Goal: Task Accomplishment & Management: Manage account settings

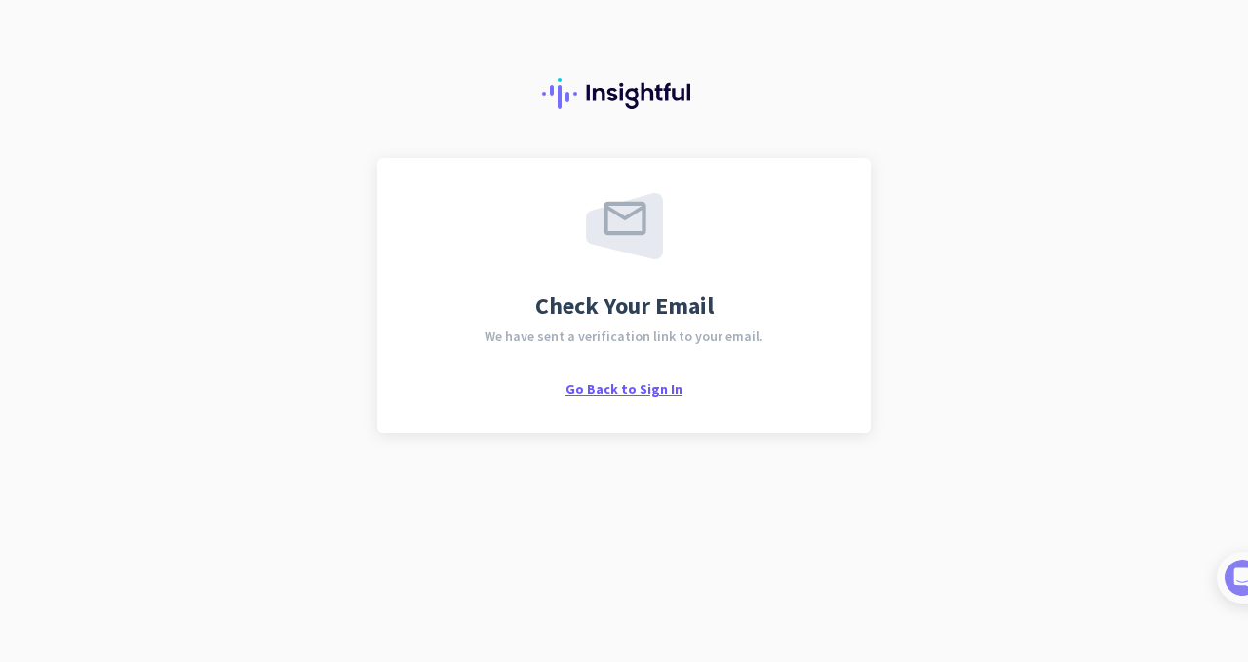
click at [610, 389] on span "Go Back to Sign In" at bounding box center [624, 389] width 117 height 18
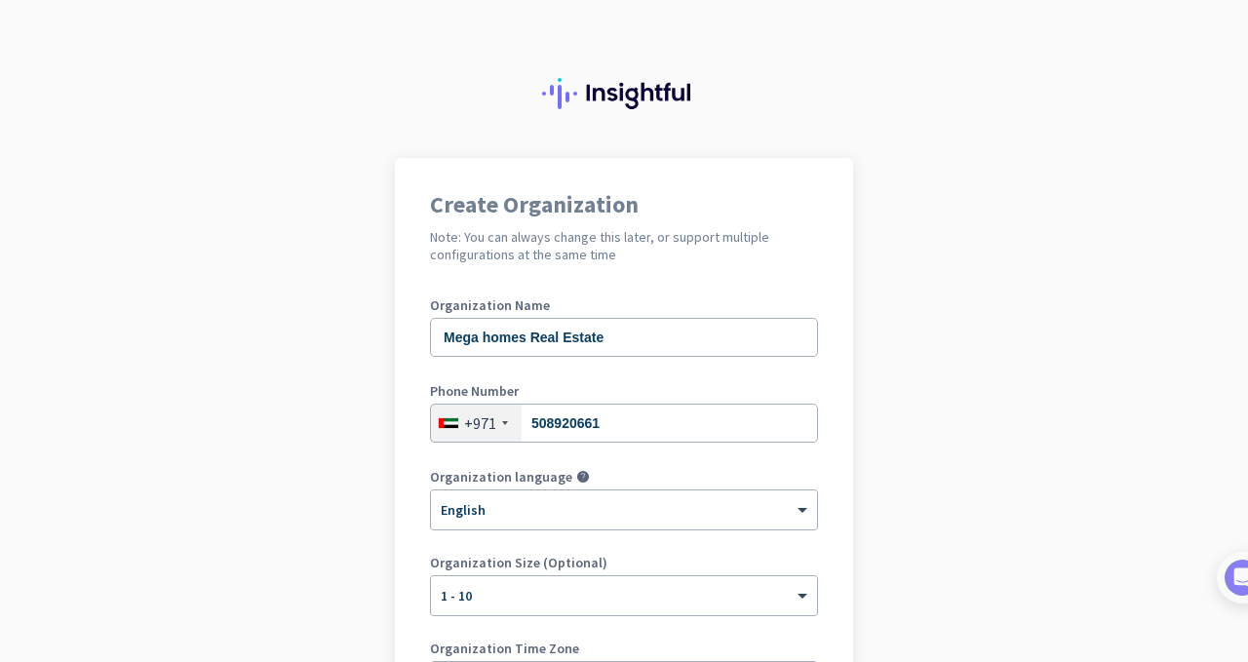
scroll to position [282, 0]
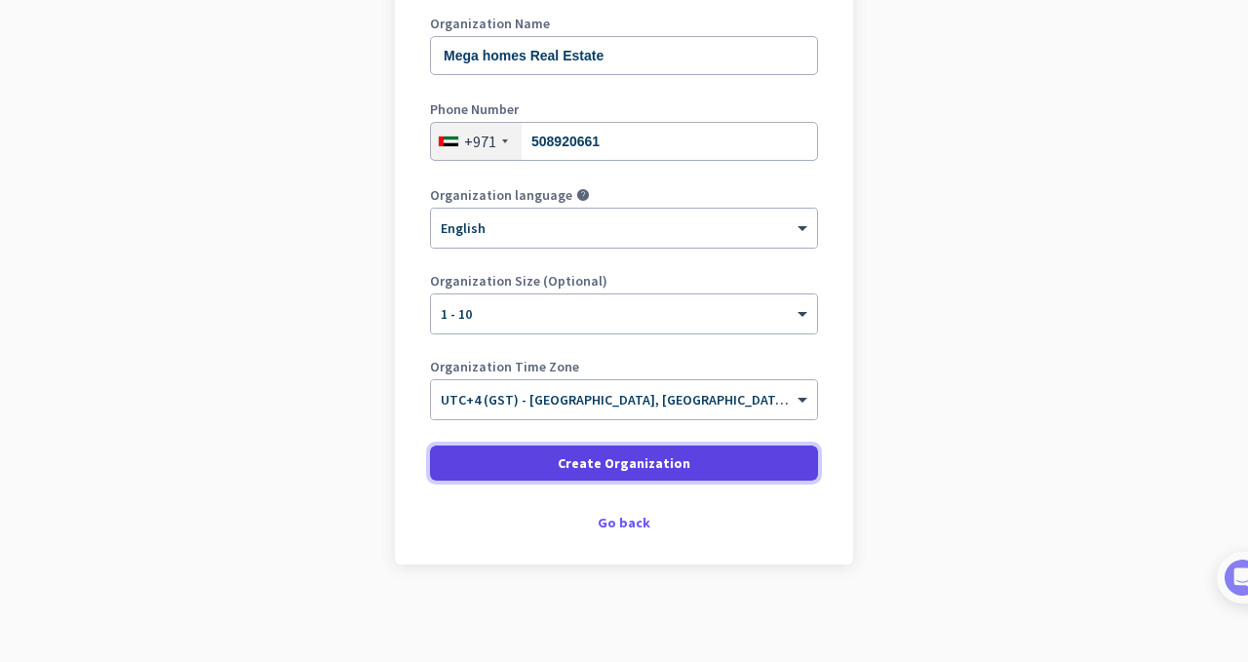
click at [705, 468] on span at bounding box center [624, 463] width 388 height 47
click at [650, 457] on span "Create Organization" at bounding box center [624, 463] width 133 height 20
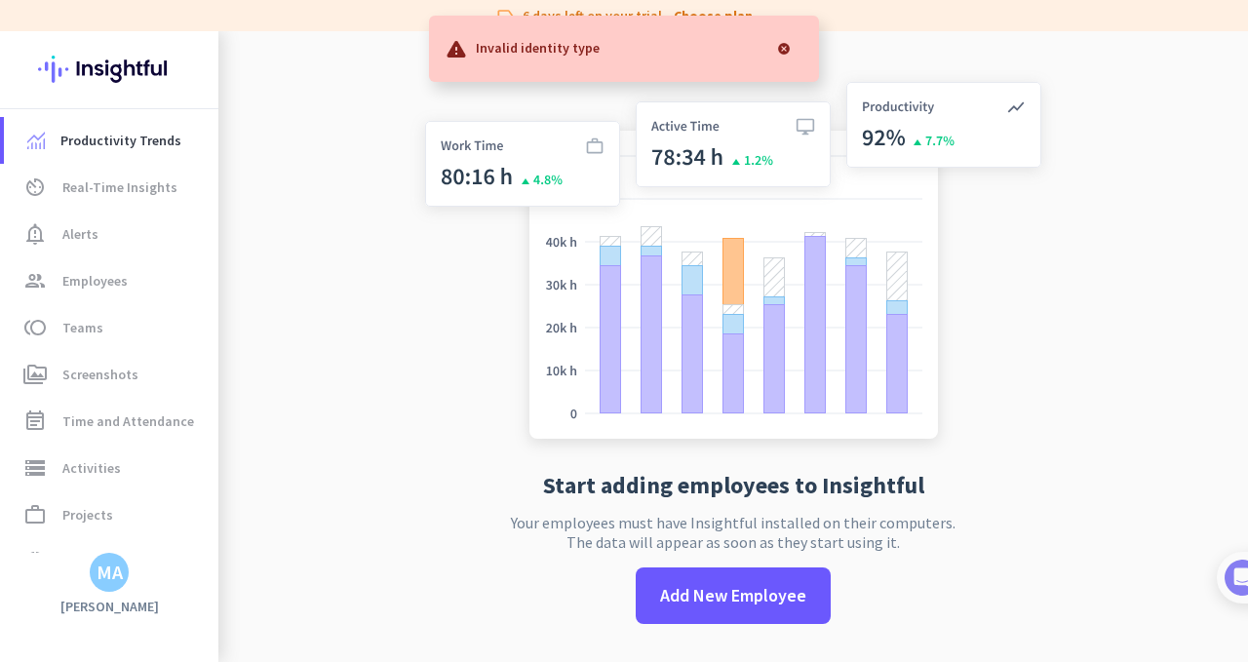
click at [787, 48] on div at bounding box center [783, 48] width 39 height 39
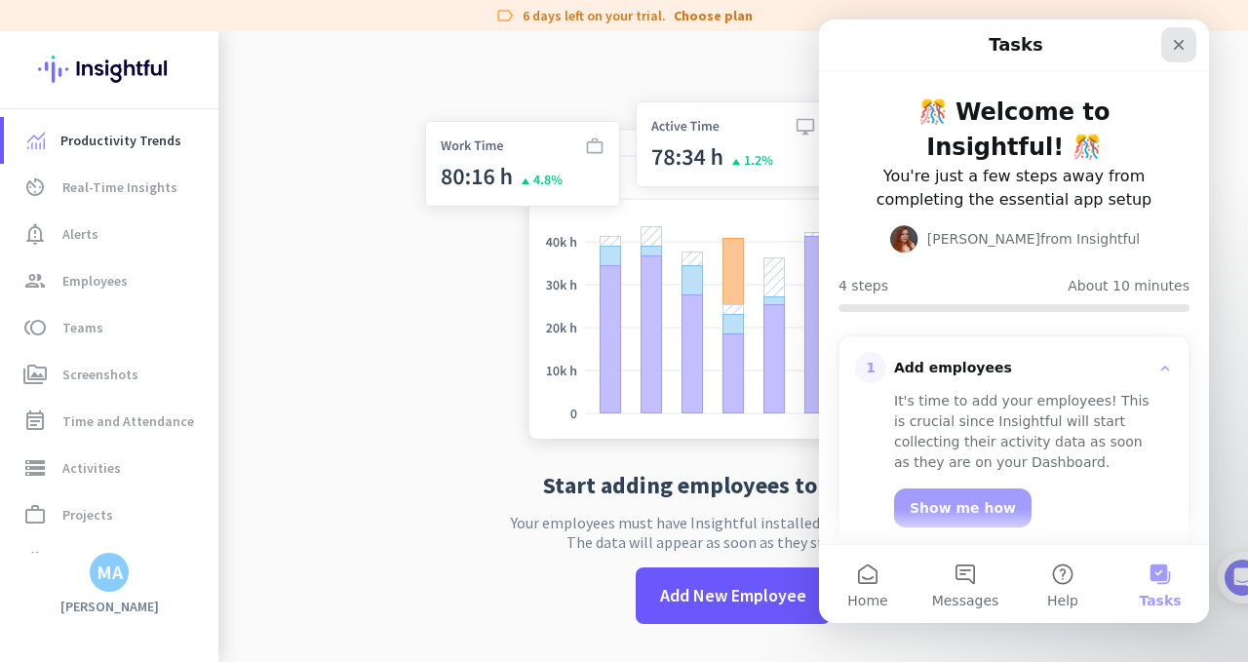
click at [1187, 40] on div "Close" at bounding box center [1178, 44] width 35 height 35
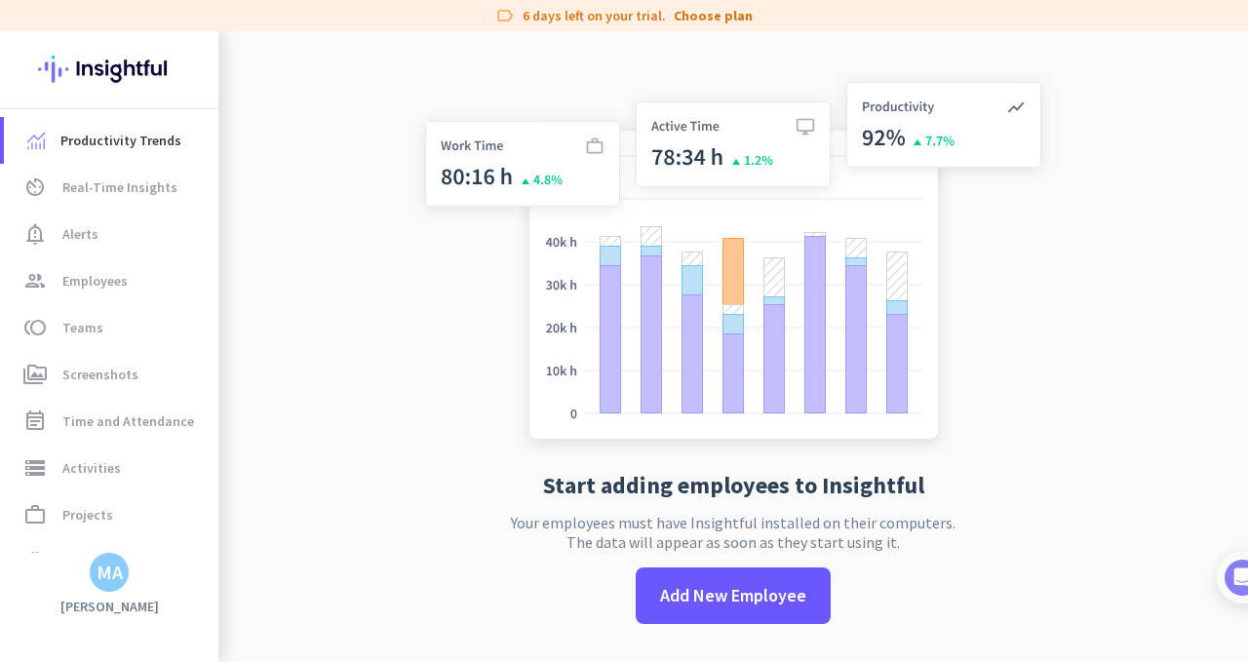
scroll to position [31, 0]
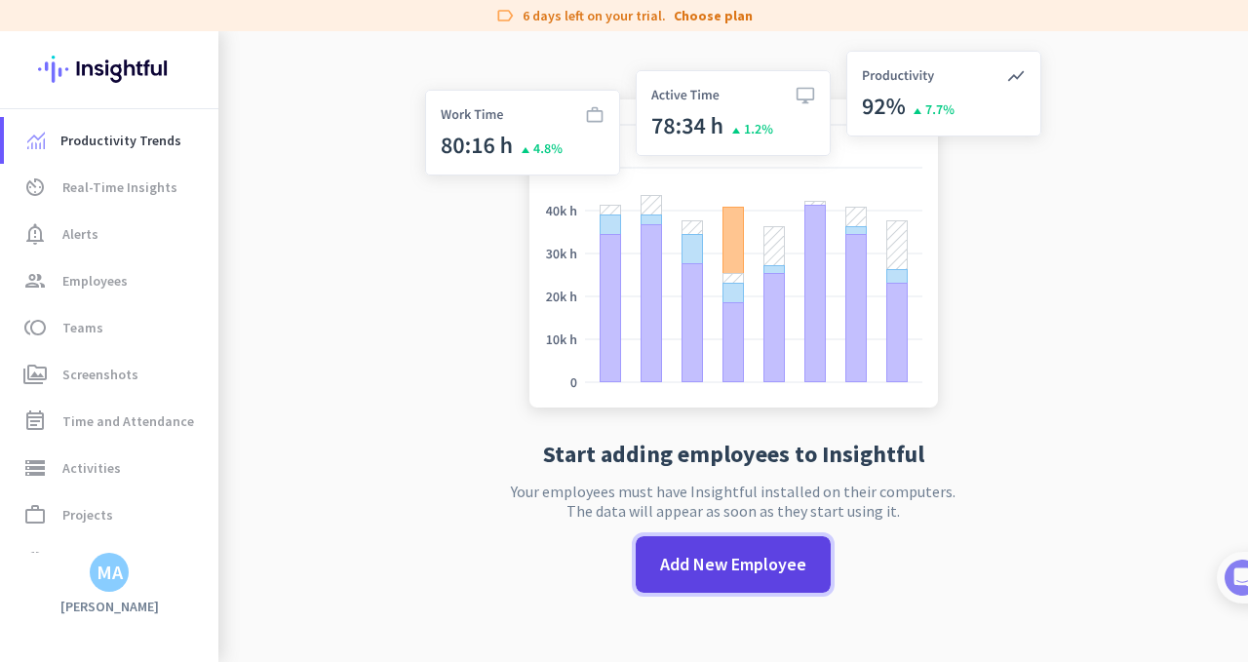
click at [795, 559] on span "Add New Employee" at bounding box center [733, 564] width 146 height 25
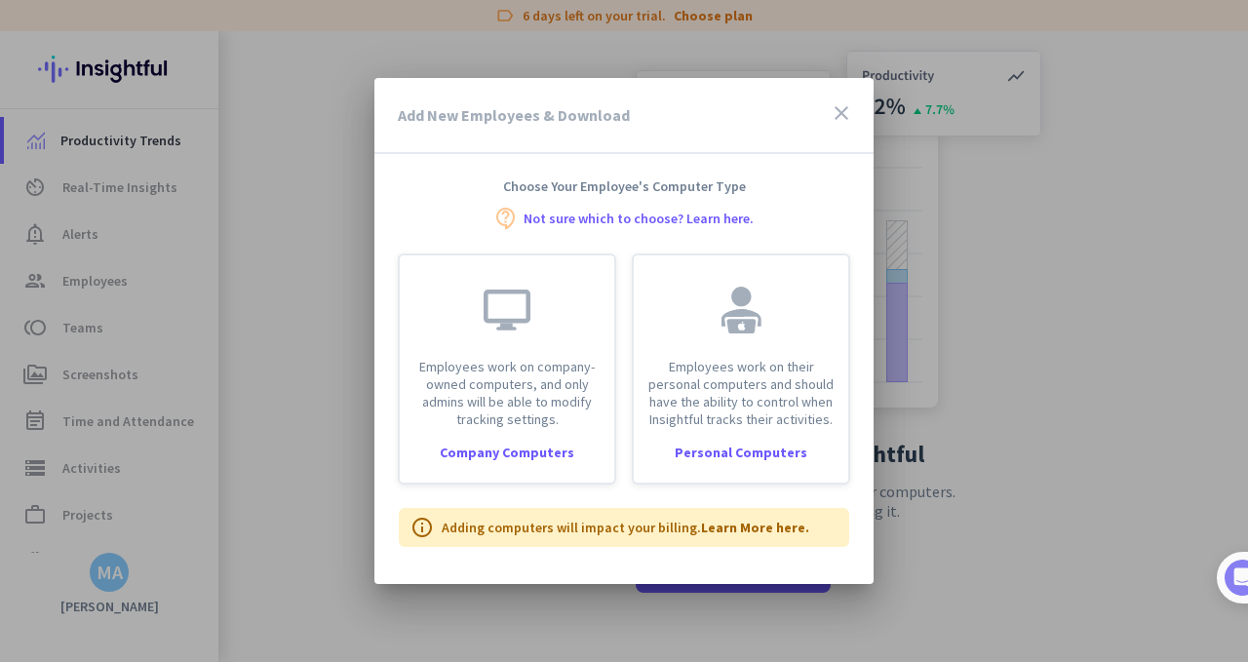
click at [840, 114] on icon "close" at bounding box center [841, 112] width 23 height 23
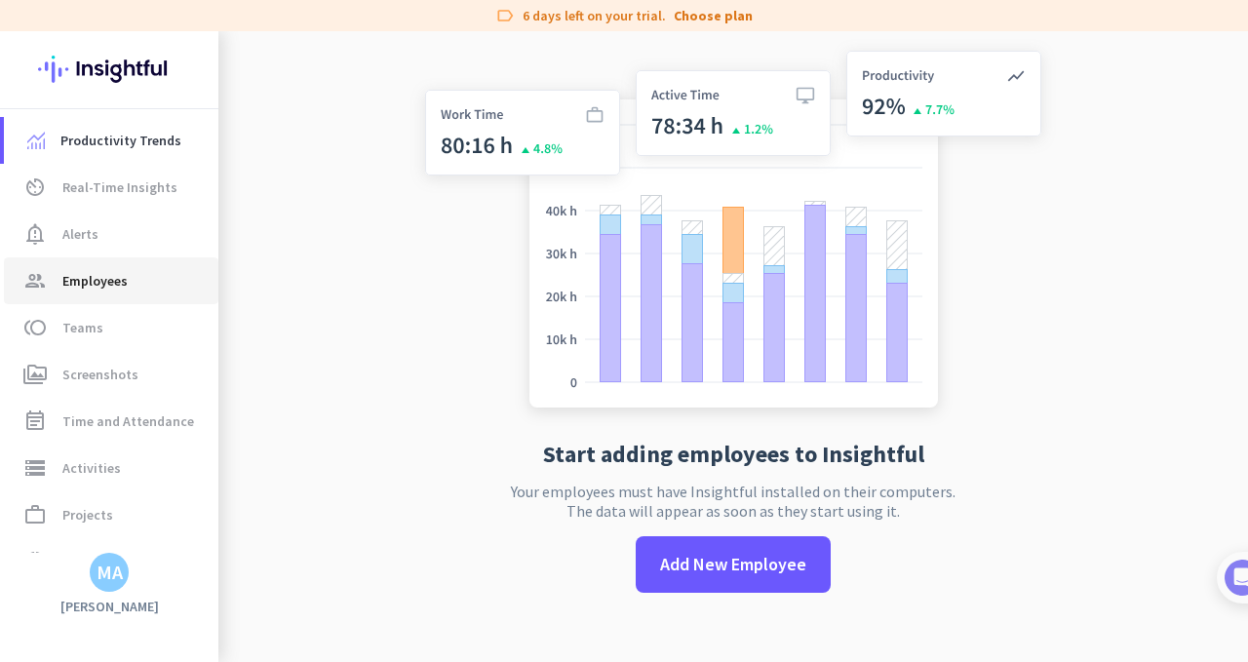
click at [122, 285] on span "Employees" at bounding box center [94, 280] width 65 height 23
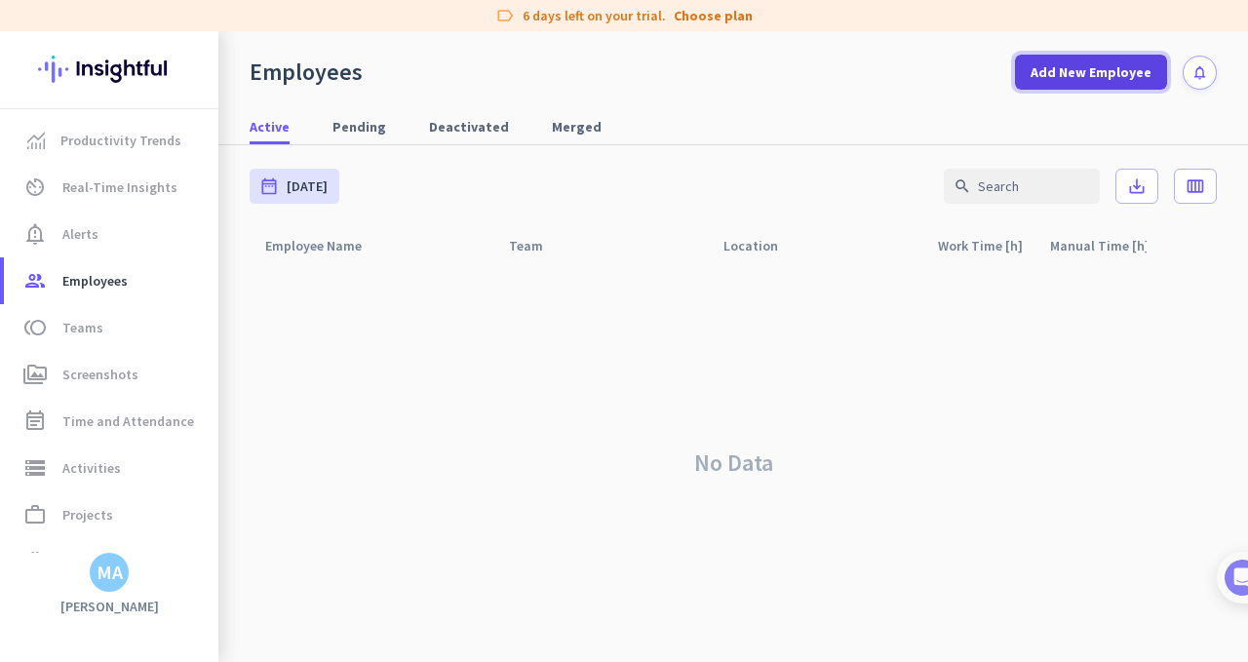
click at [1123, 80] on span "Add New Employee" at bounding box center [1091, 72] width 121 height 20
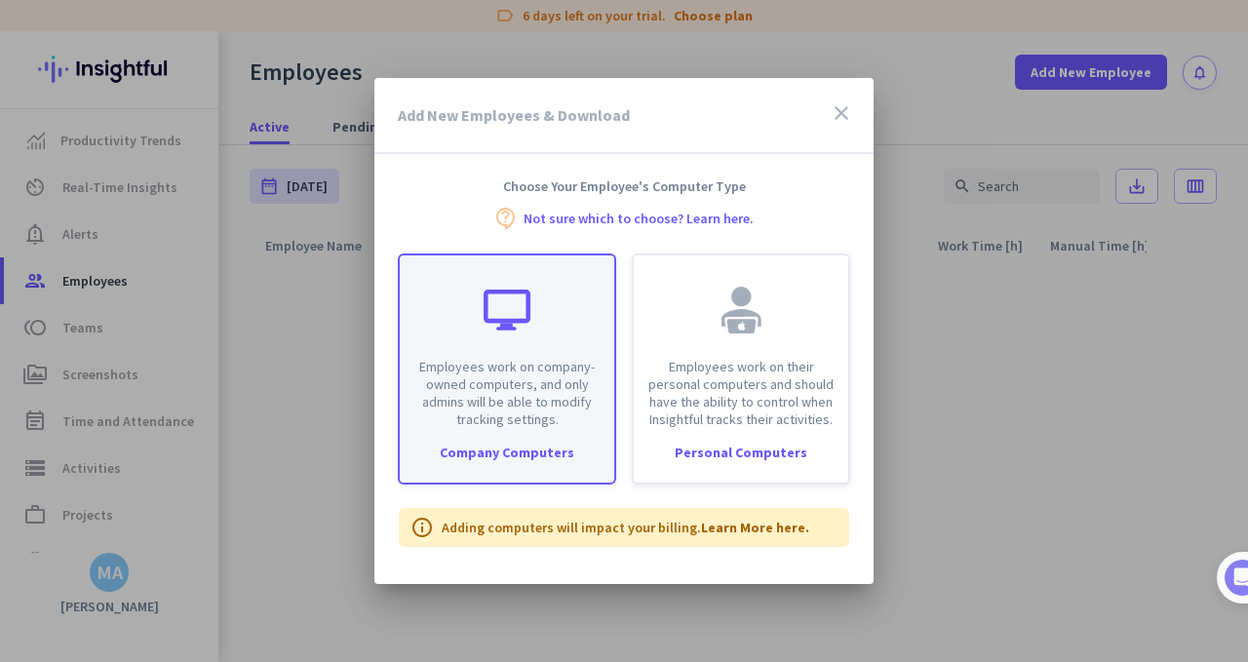
click at [566, 428] on div "Employees work on company-owned computers, and only admins will be able to modi…" at bounding box center [507, 369] width 218 height 231
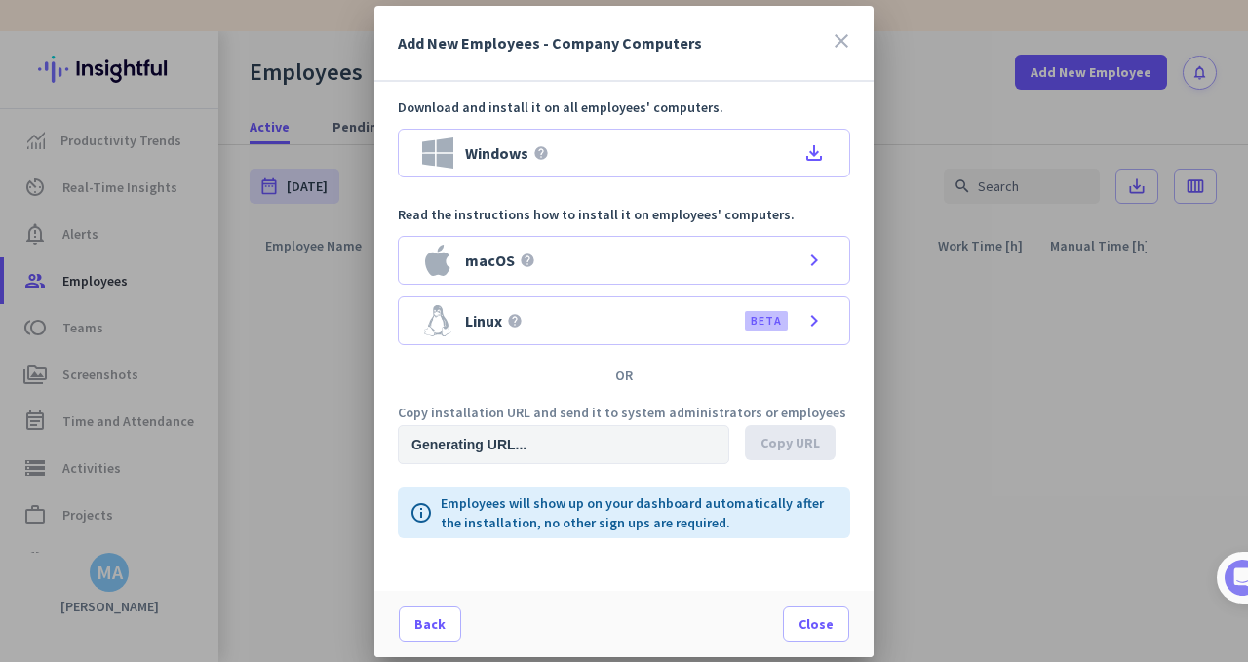
type input "https://app.insightful.io/#/installation/company?token=eyJhbGciOiJIUzI1NiIsInR5…"
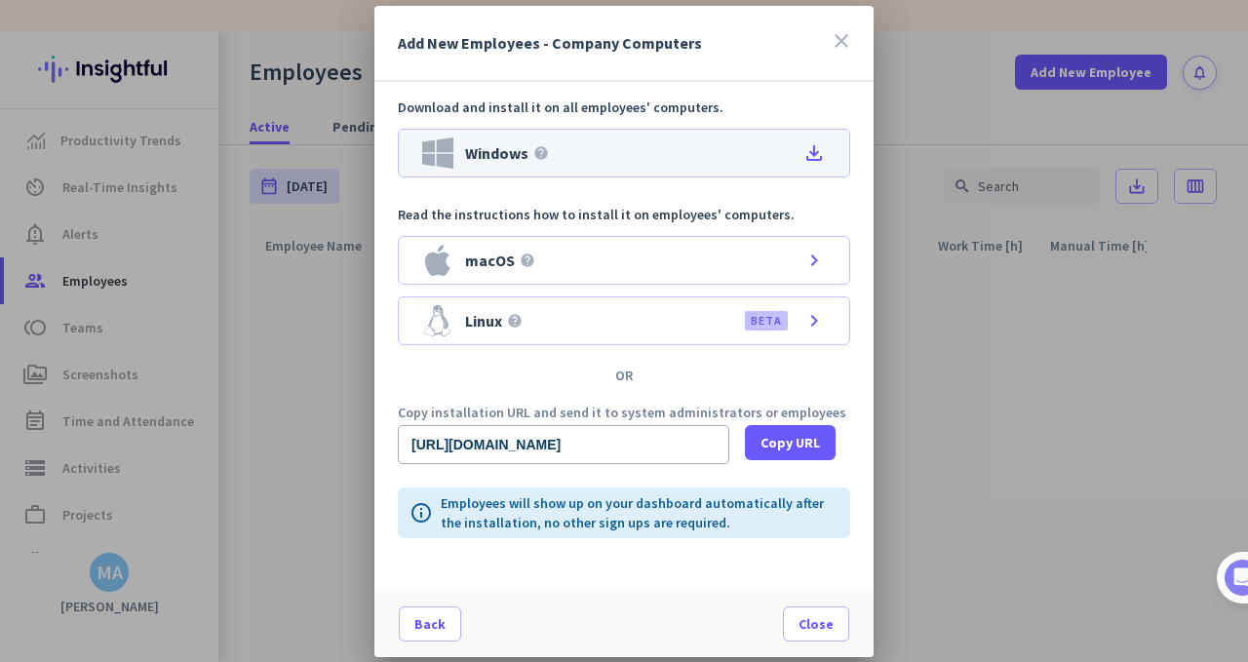
click at [810, 155] on icon "file_download" at bounding box center [813, 152] width 23 height 23
